Goal: Book appointment/travel/reservation

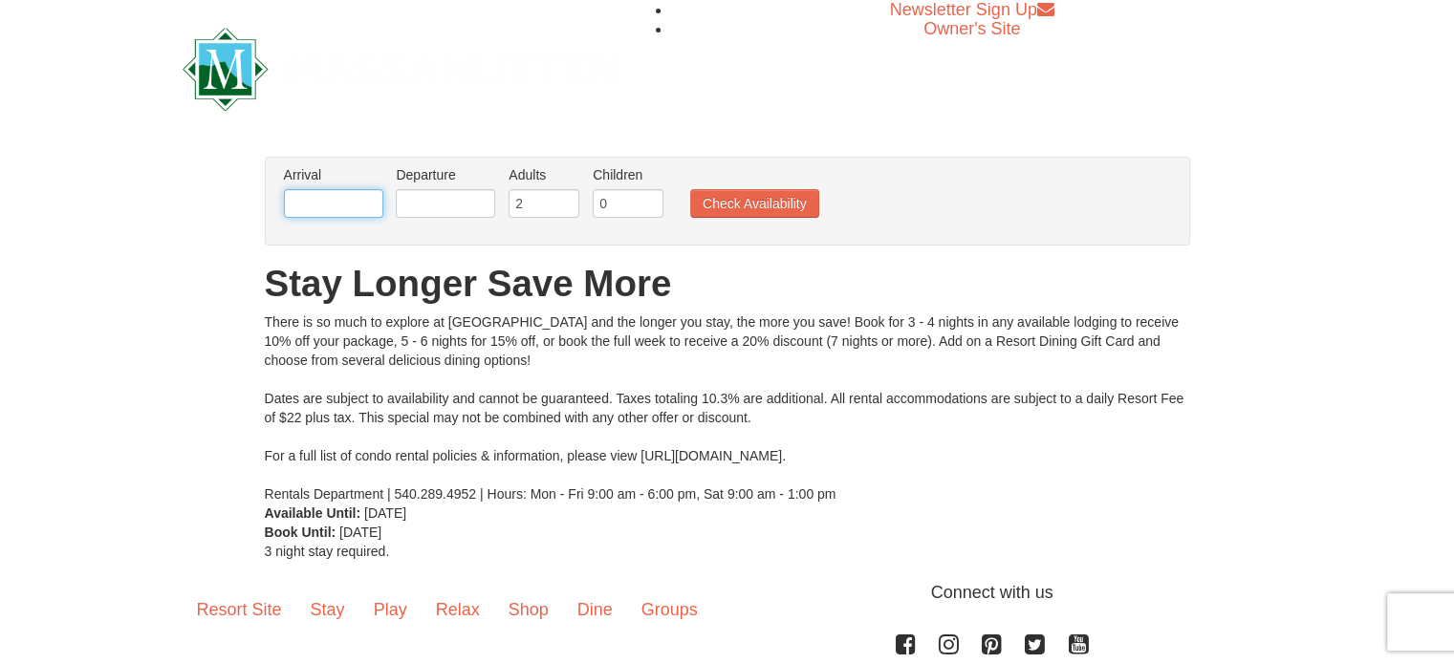
click at [344, 204] on input "text" at bounding box center [333, 203] width 99 height 29
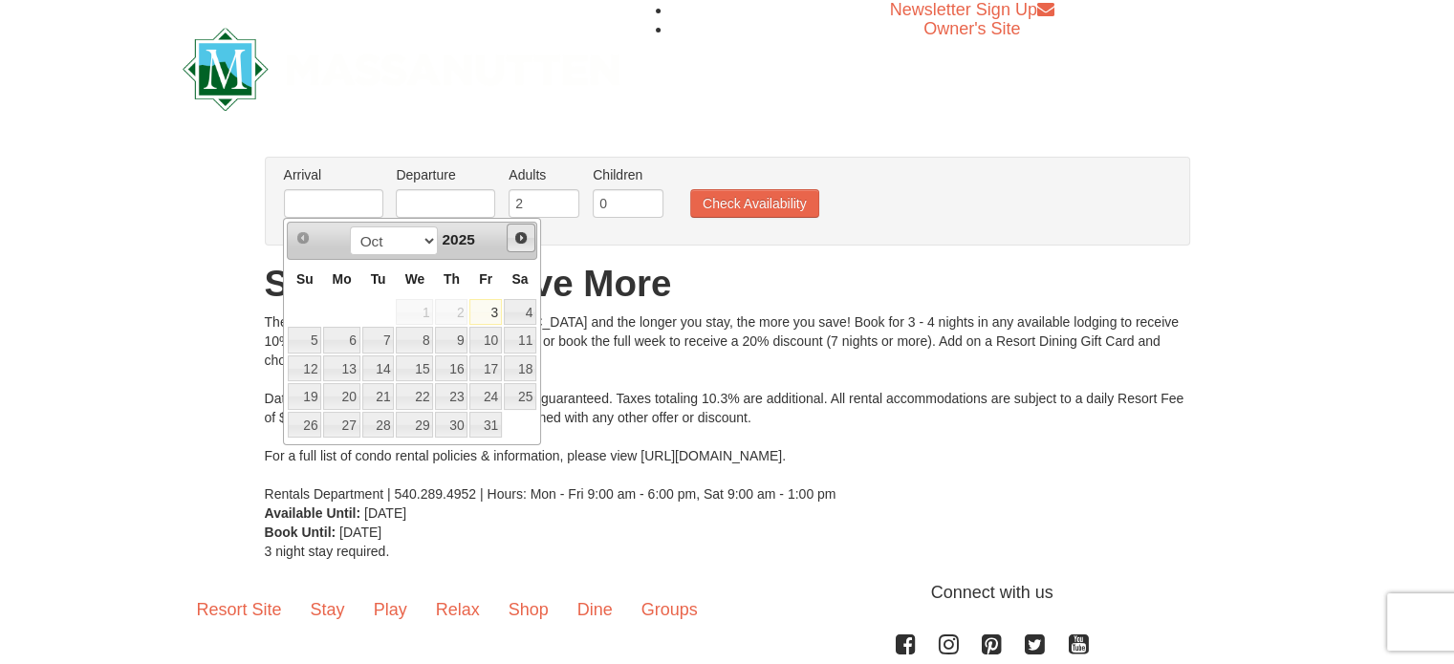
click at [521, 244] on span "Next" at bounding box center [520, 237] width 15 height 15
click at [489, 378] on link "16" at bounding box center [485, 369] width 33 height 27
type input "[DATE]"
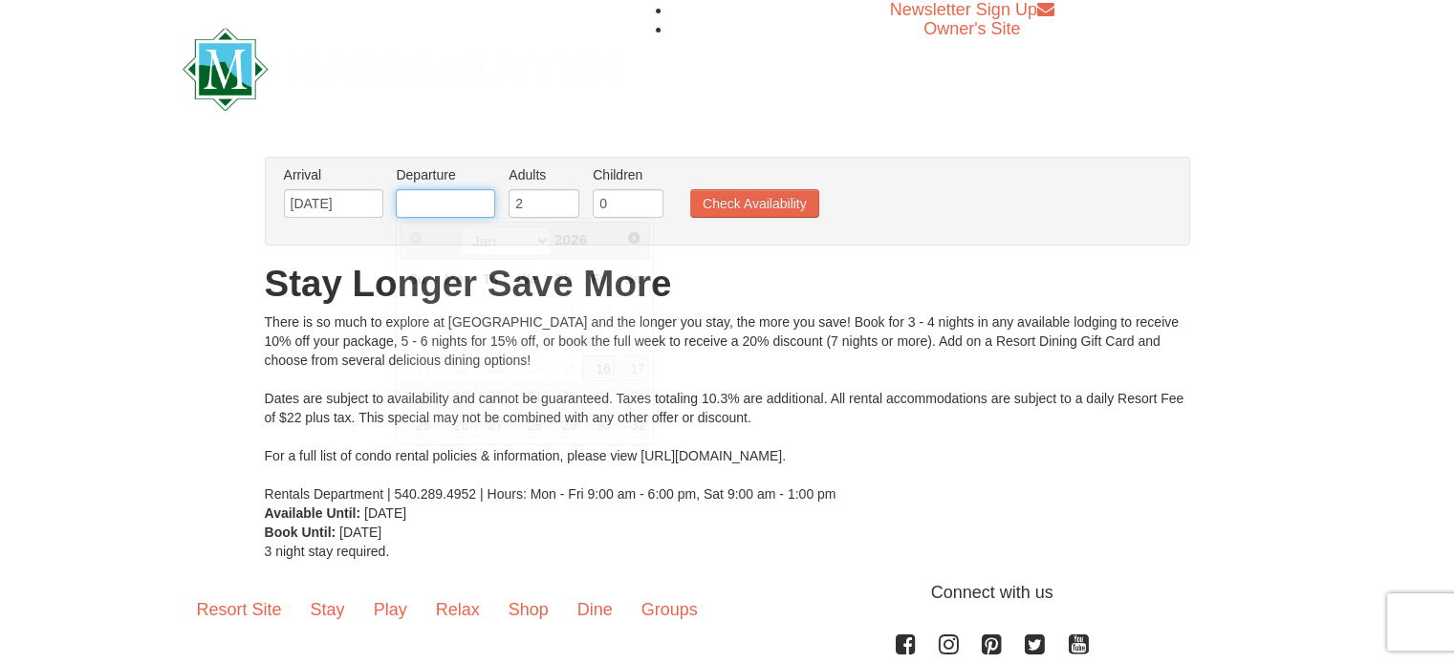
click at [473, 212] on input "text" at bounding box center [445, 203] width 99 height 29
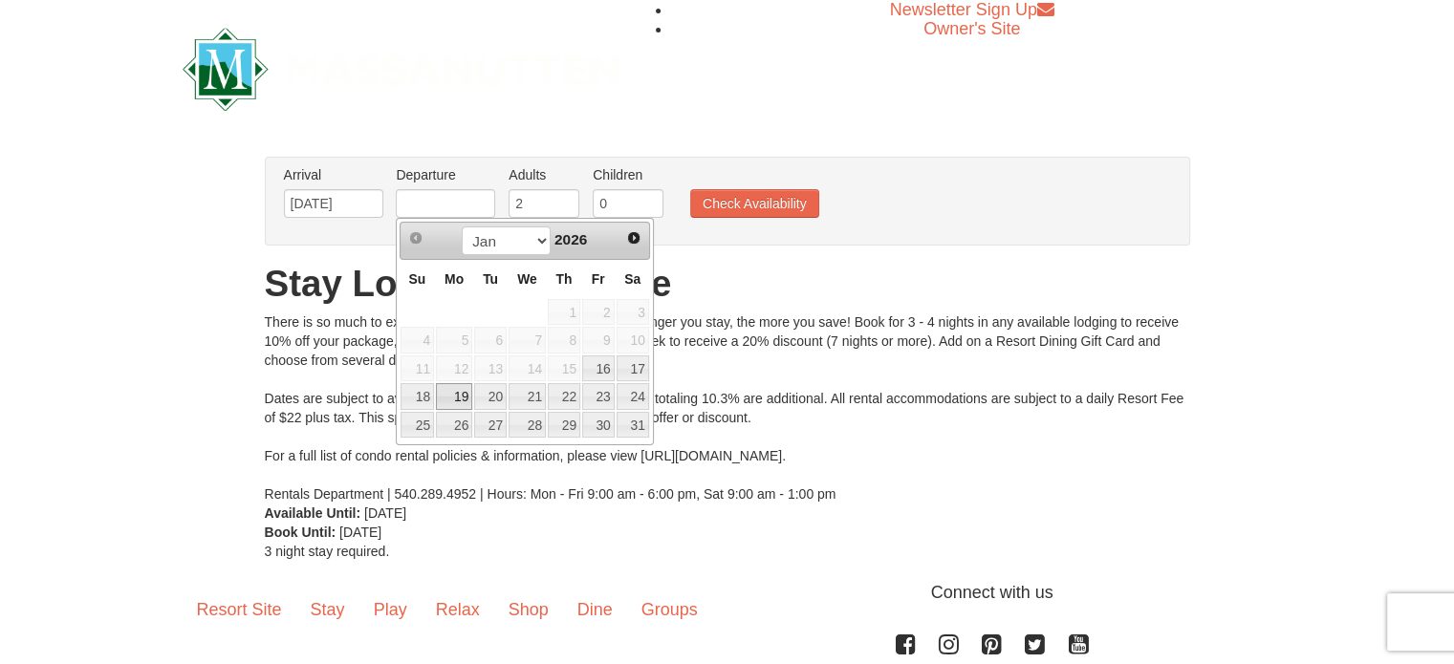
click at [451, 396] on link "19" at bounding box center [454, 396] width 36 height 27
type input "[DATE]"
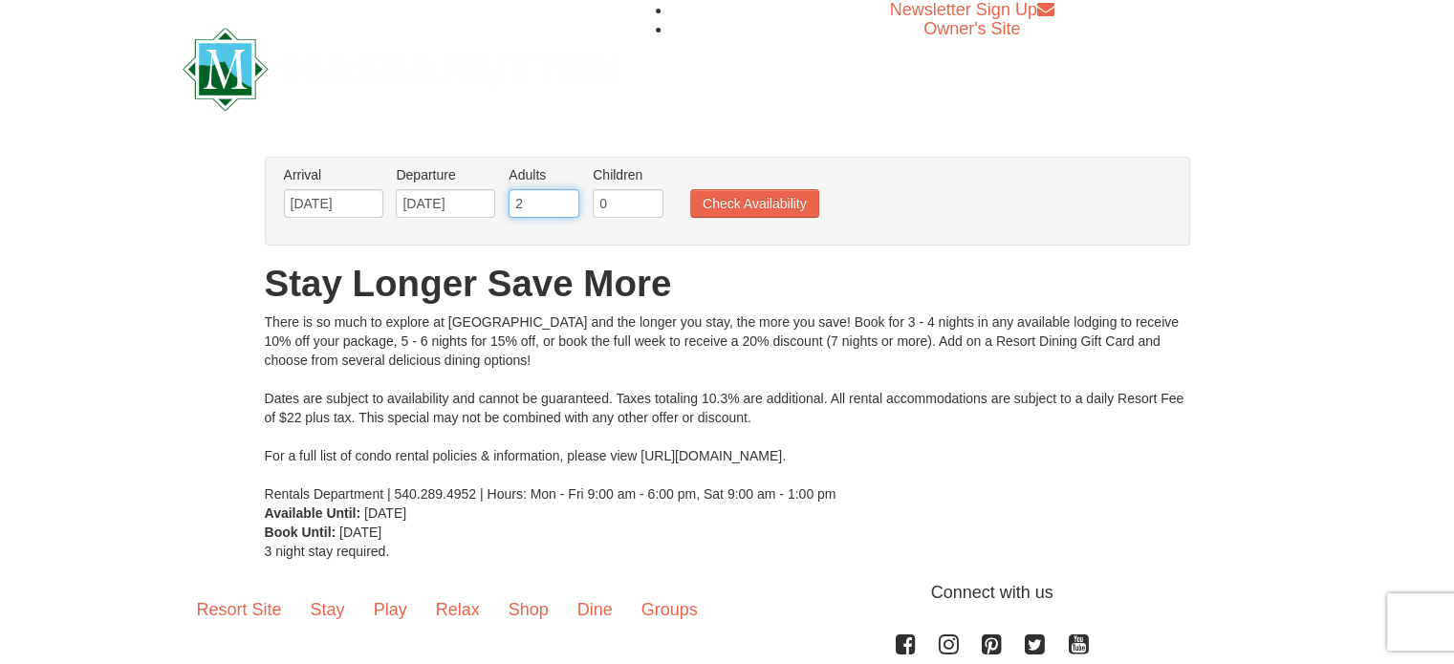
click at [551, 200] on input "2" at bounding box center [544, 203] width 71 height 29
click at [566, 200] on input "3" at bounding box center [544, 203] width 71 height 29
click at [566, 200] on input "4" at bounding box center [544, 203] width 71 height 29
type input "5"
click at [566, 200] on input "5" at bounding box center [544, 203] width 71 height 29
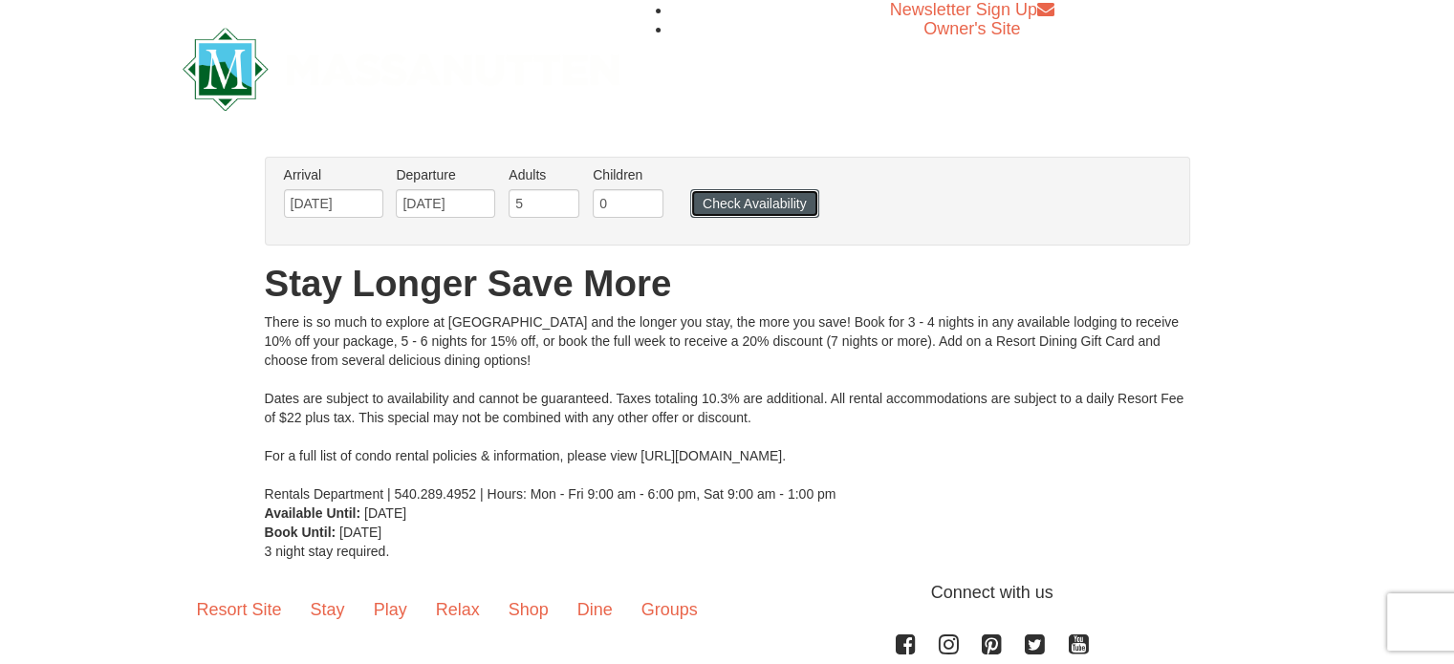
click at [728, 207] on button "Check Availability" at bounding box center [754, 203] width 129 height 29
